Goal: Navigation & Orientation: Find specific page/section

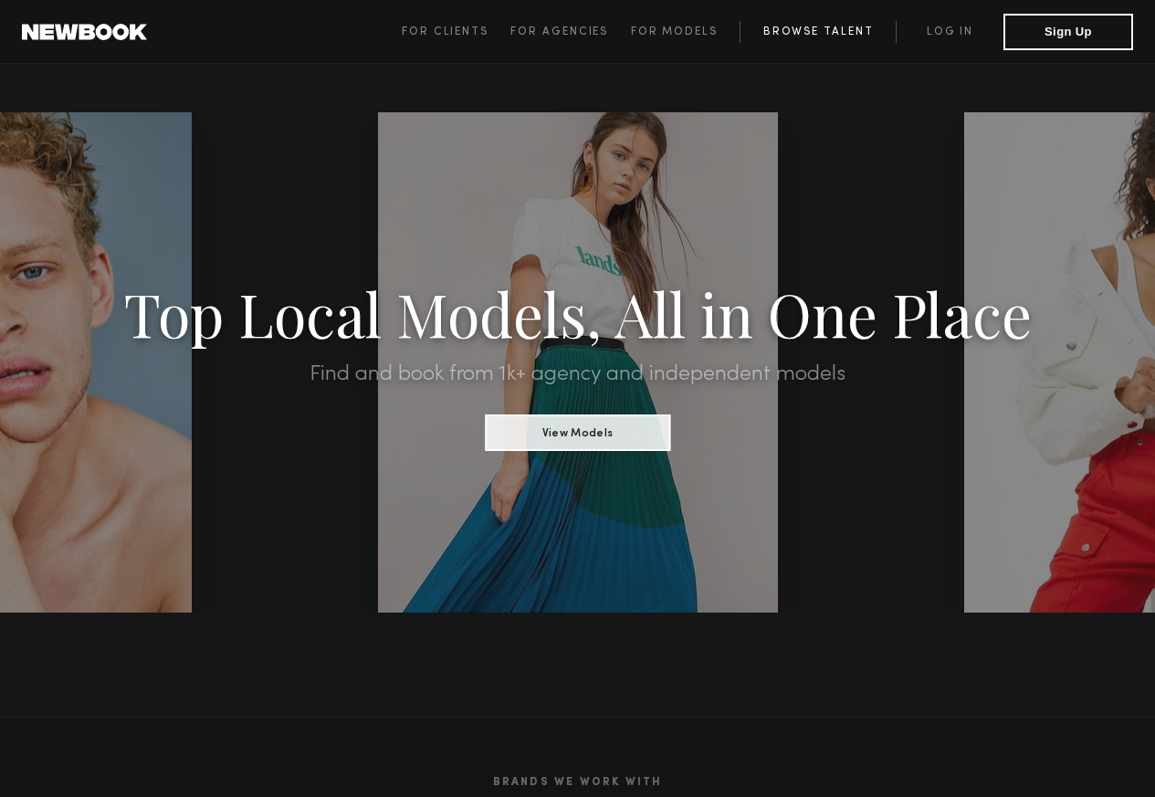
click at [820, 30] on link "Browse Talent" at bounding box center [818, 32] width 156 height 22
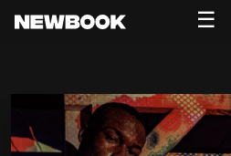
scroll to position [4314, 0]
